Goal: Task Accomplishment & Management: Manage account settings

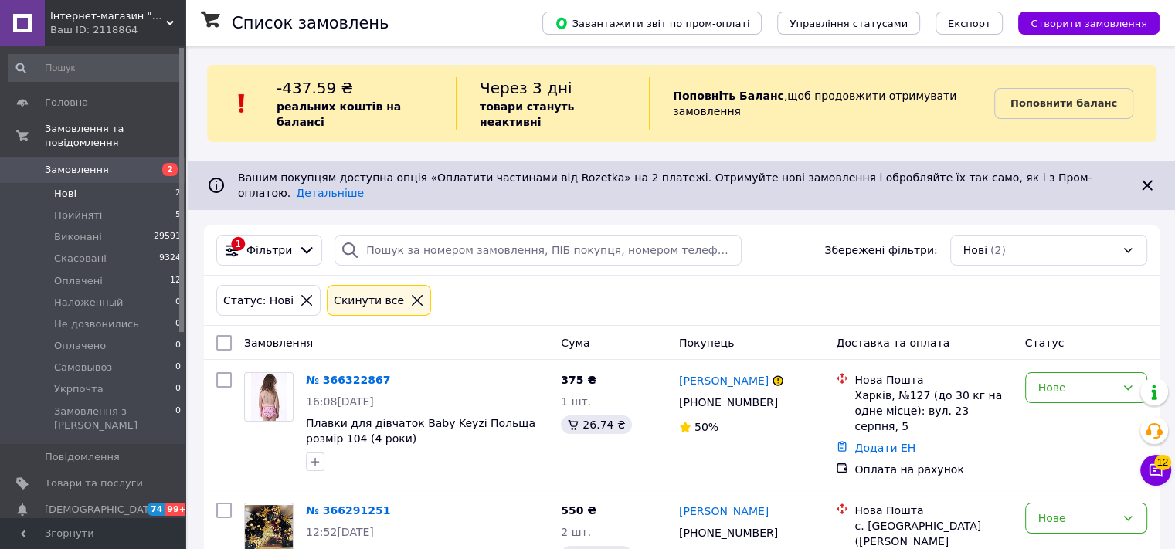
click at [146, 183] on li "Нові 2" at bounding box center [95, 194] width 190 height 22
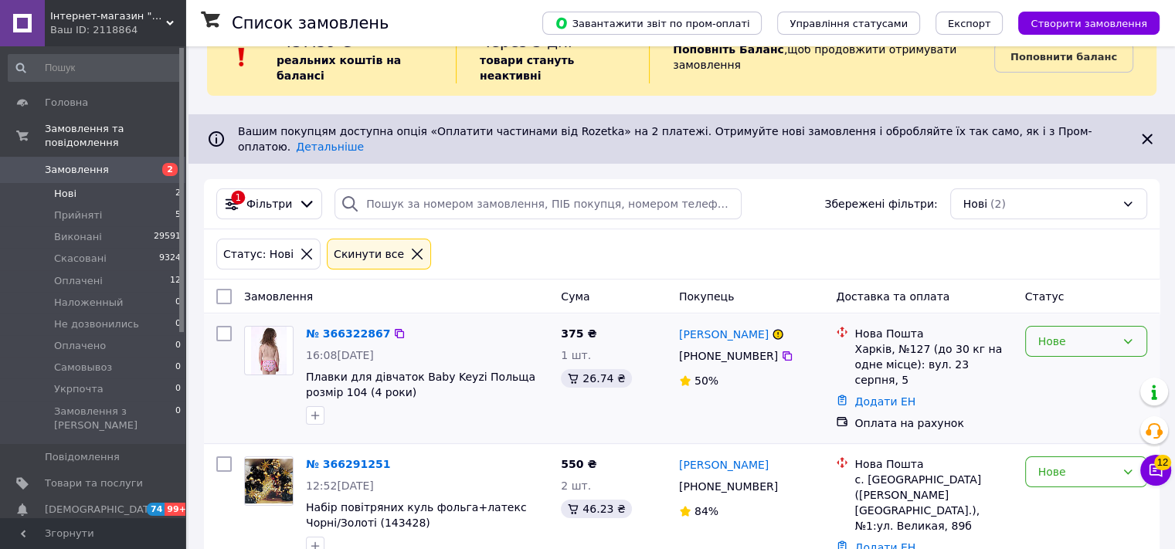
click at [1070, 333] on div "Нове" at bounding box center [1077, 341] width 77 height 17
click at [1052, 345] on li "Прийнято" at bounding box center [1086, 346] width 121 height 28
click at [1079, 464] on div "Нове" at bounding box center [1077, 472] width 77 height 17
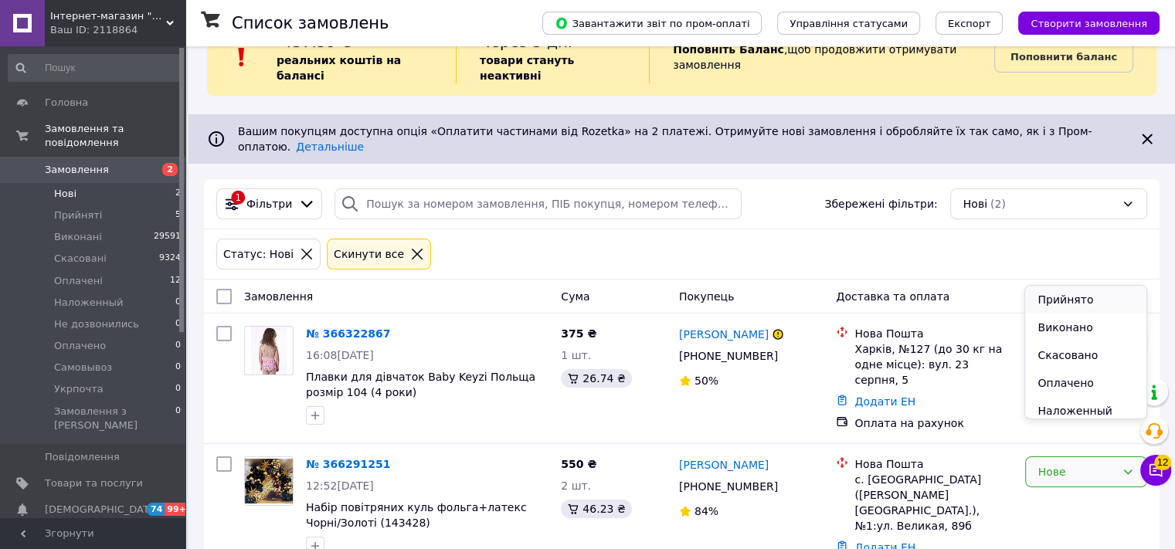
click at [1076, 298] on li "Прийнято" at bounding box center [1086, 300] width 121 height 28
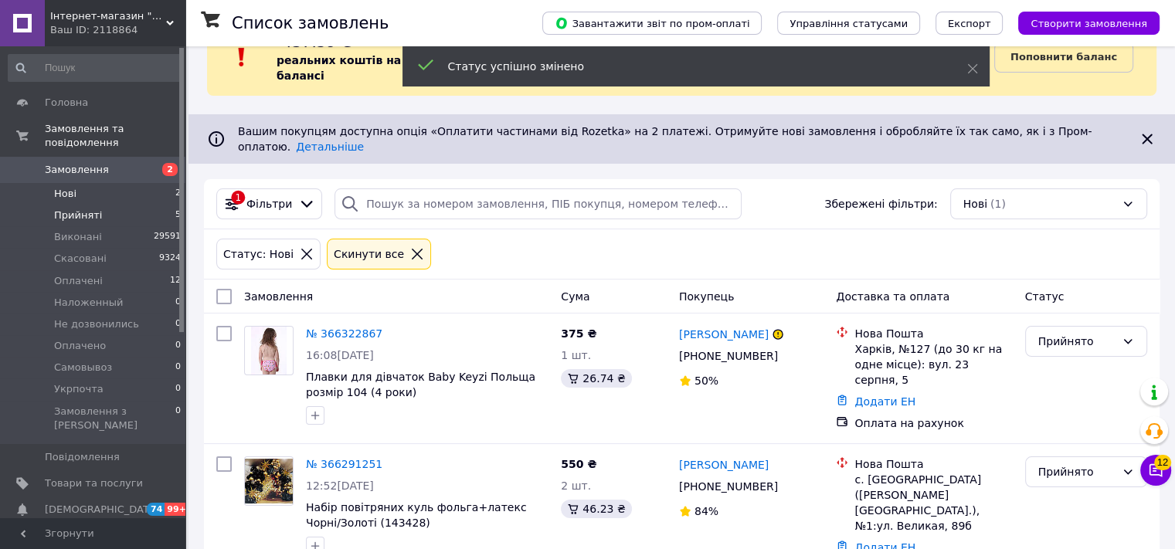
click at [175, 209] on span "5" at bounding box center [177, 216] width 5 height 14
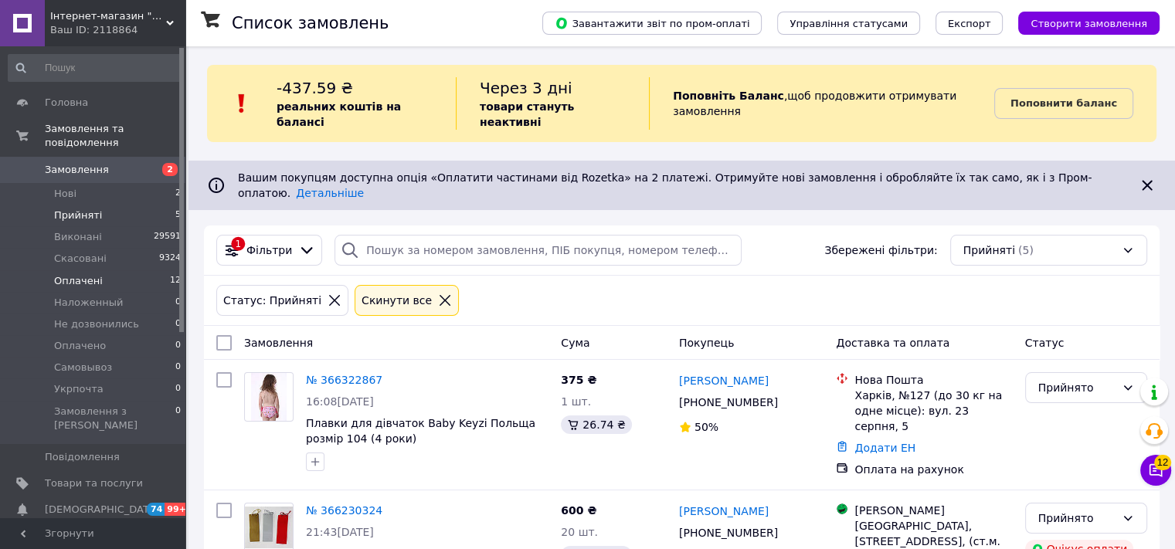
click at [162, 270] on li "Оплачені 12" at bounding box center [95, 281] width 190 height 22
